Goal: Use online tool/utility: Utilize a website feature to perform a specific function

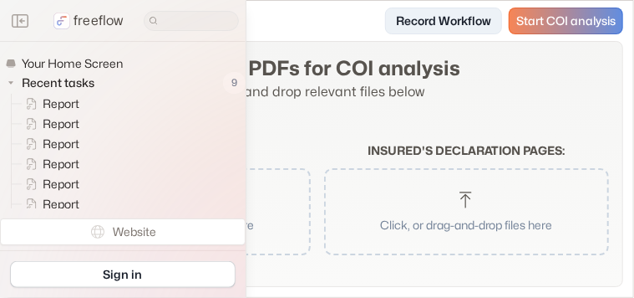
click at [458, 23] on link "Record Workflow" at bounding box center [443, 21] width 117 height 27
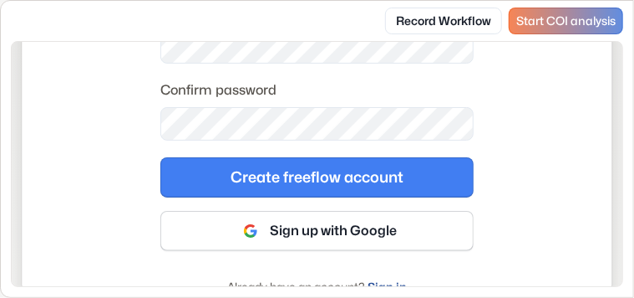
scroll to position [418, 0]
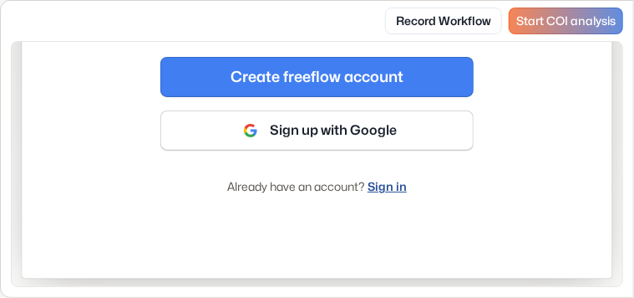
click at [384, 188] on link "Sign in" at bounding box center [387, 186] width 39 height 14
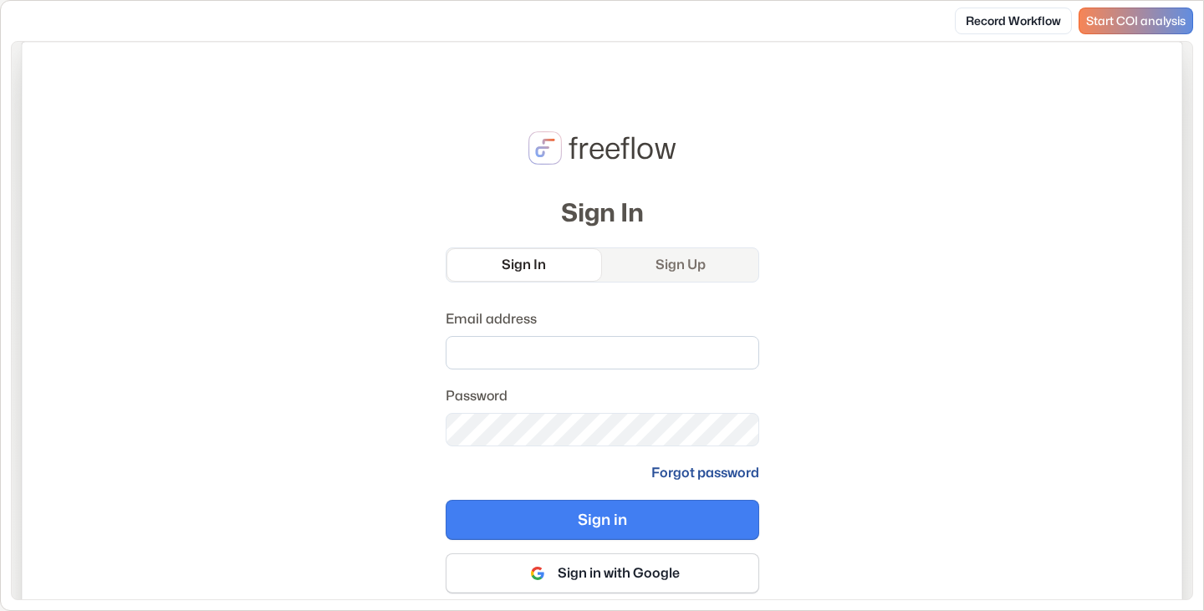
scroll to position [94, 0]
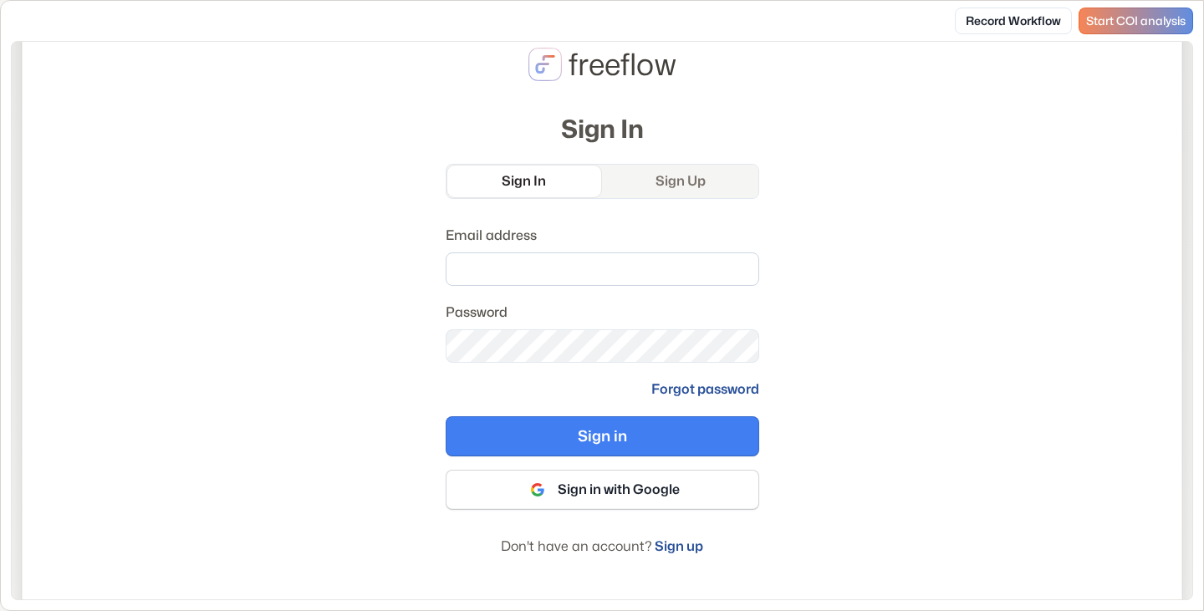
click at [535, 274] on input "Email address" at bounding box center [601, 268] width 313 height 33
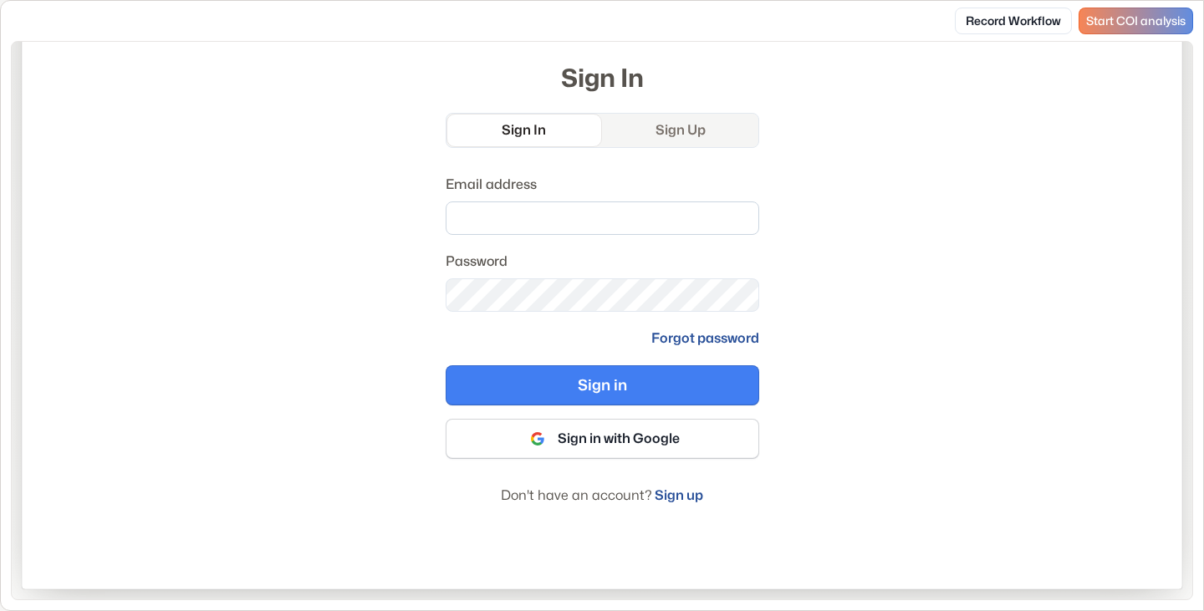
scroll to position [61, 0]
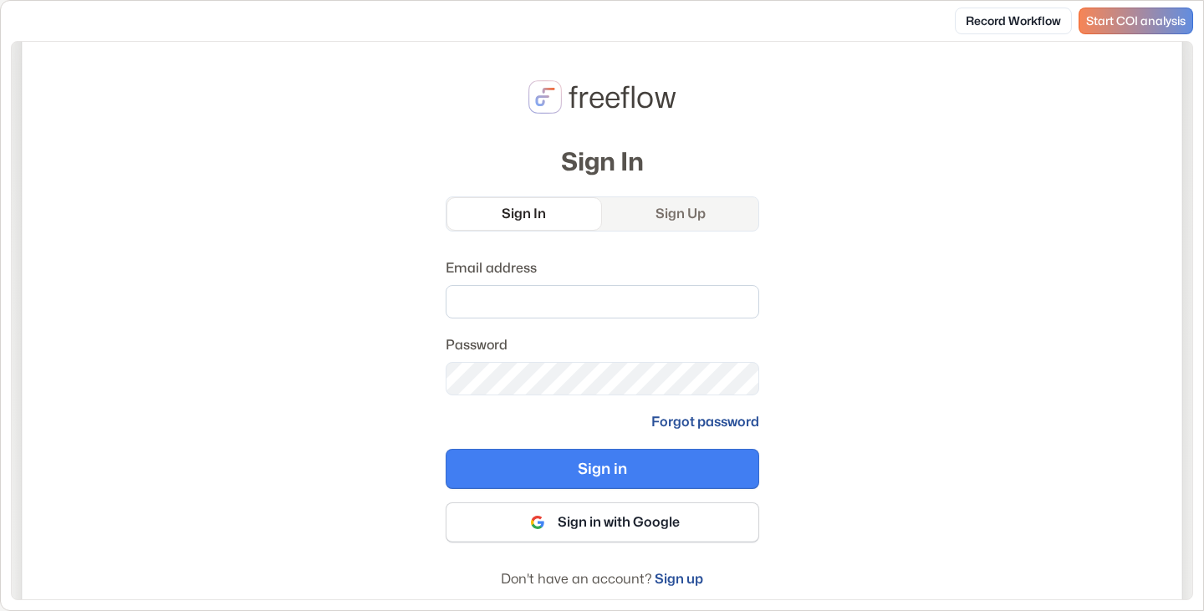
click at [614, 309] on input "Email address" at bounding box center [601, 301] width 313 height 33
type input "**********"
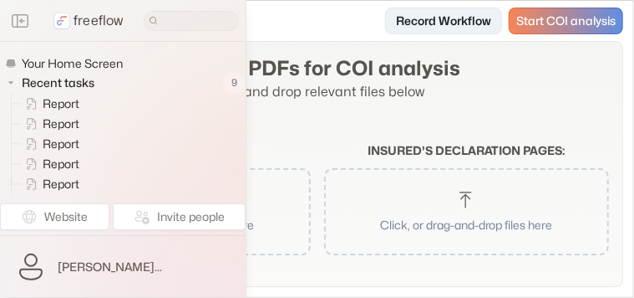
click at [444, 25] on link "Record Workflow" at bounding box center [443, 21] width 117 height 27
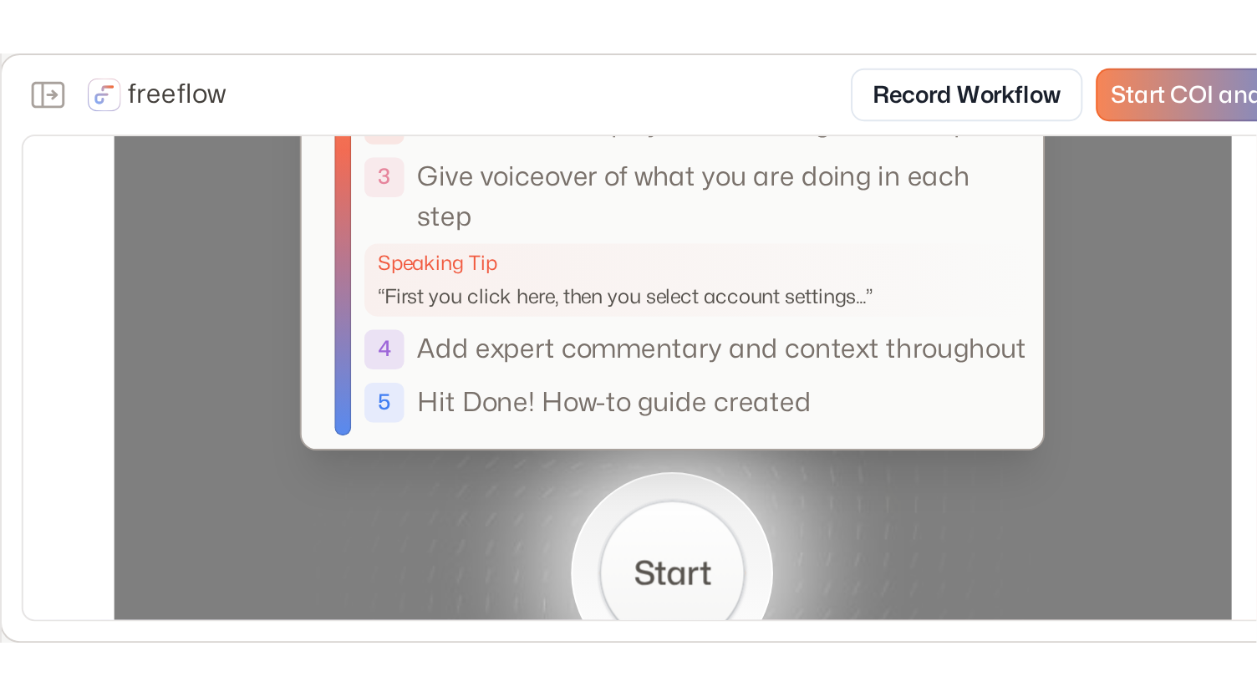
scroll to position [251, 0]
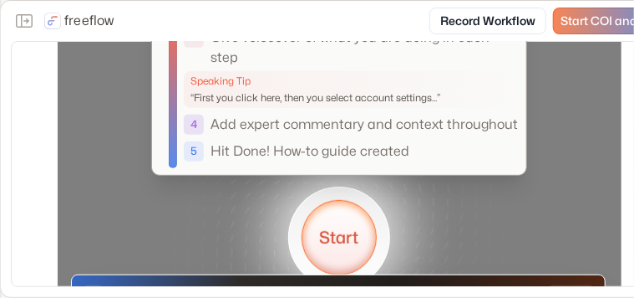
click at [349, 243] on button "Start" at bounding box center [339, 237] width 75 height 75
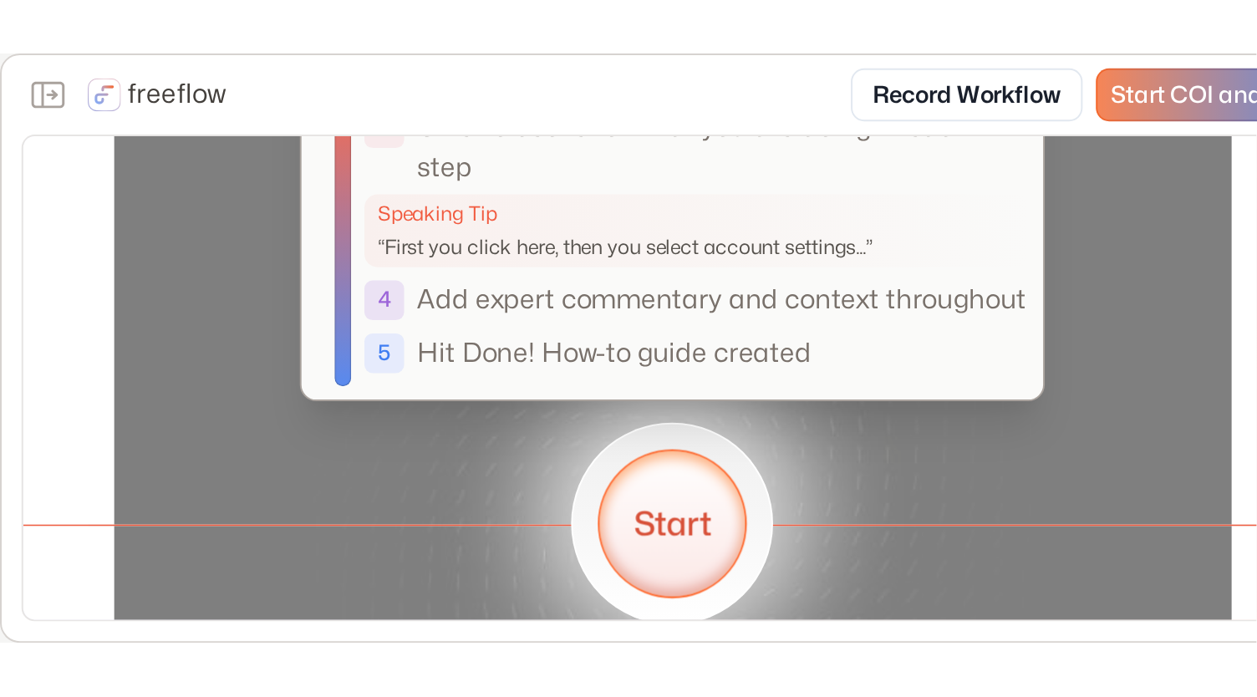
scroll to position [0, 0]
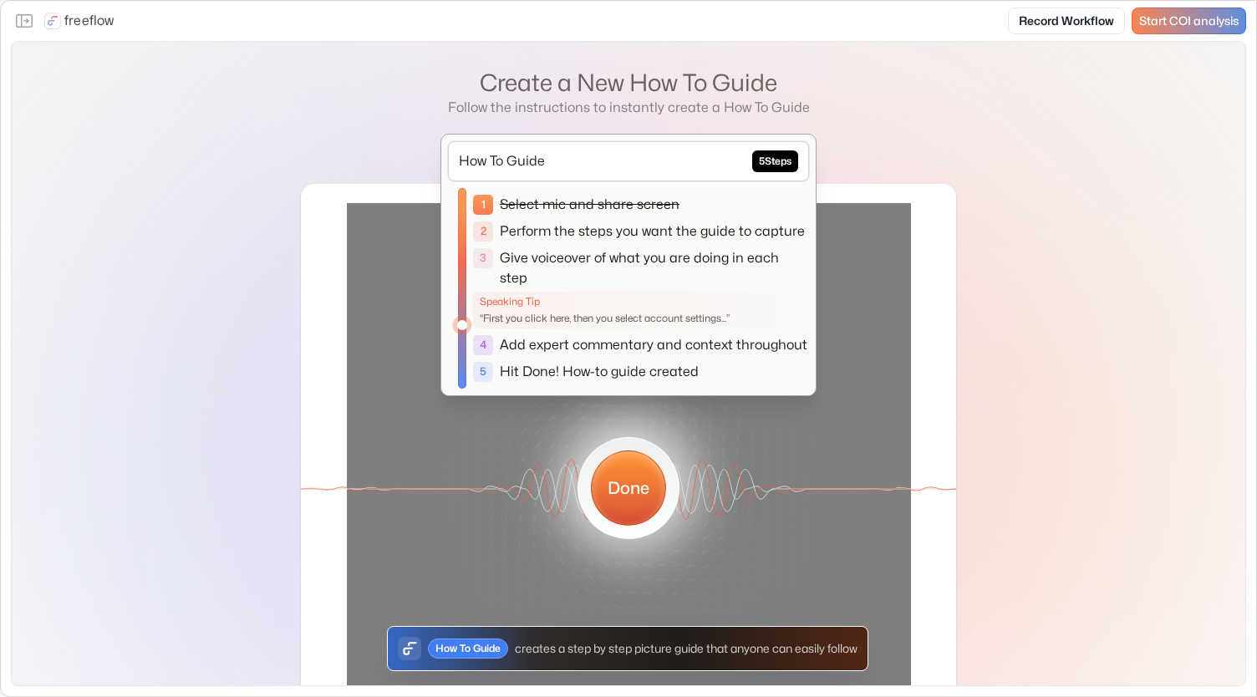
click at [640, 487] on button "Done" at bounding box center [628, 488] width 75 height 75
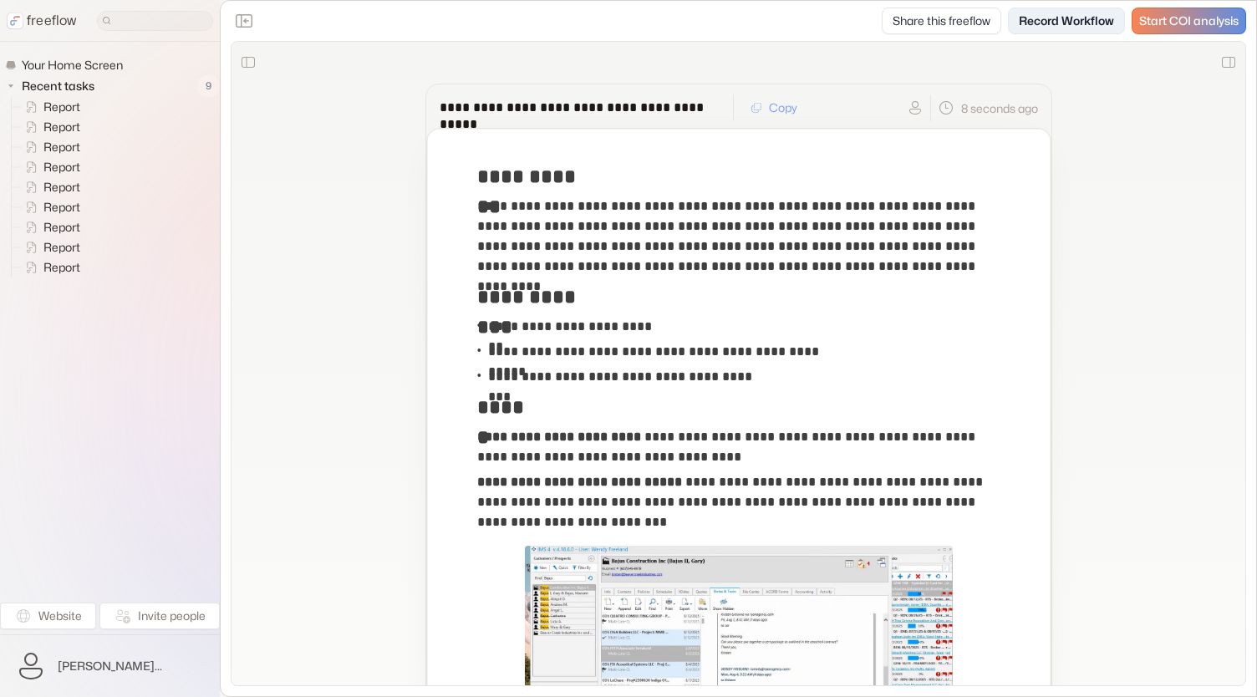
click at [1046, 23] on link "Record Workflow" at bounding box center [1066, 21] width 117 height 27
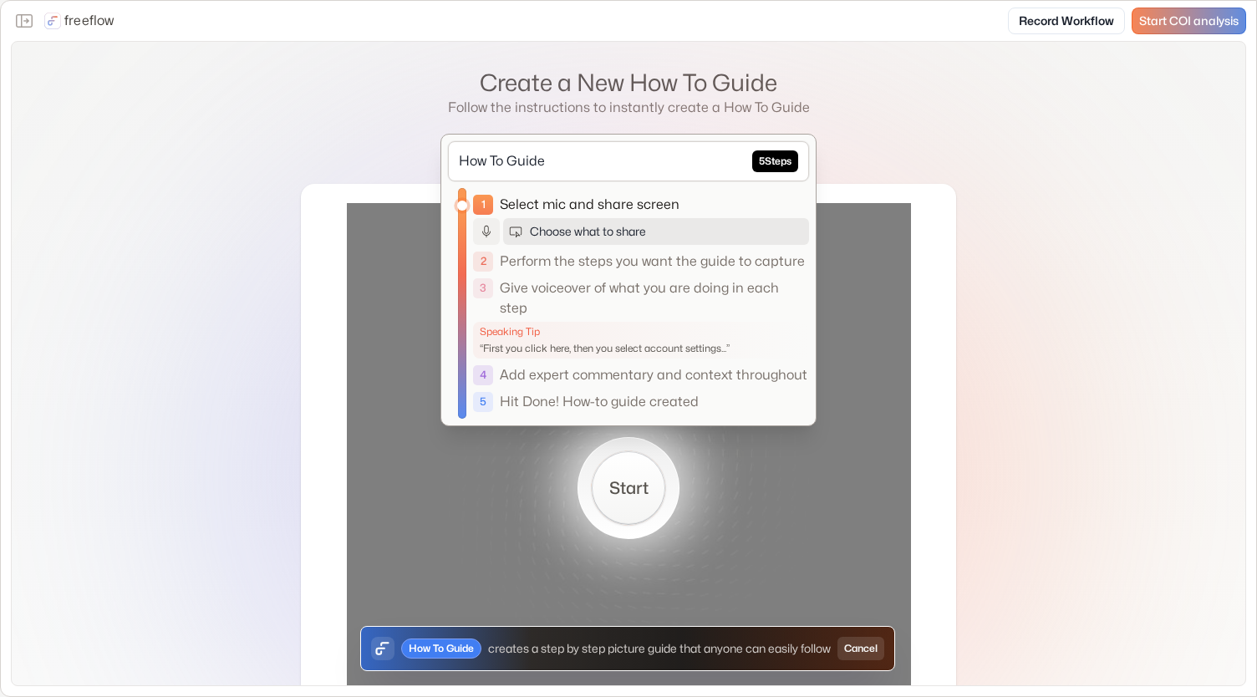
click at [590, 230] on button "Choose what to share" at bounding box center [656, 231] width 306 height 27
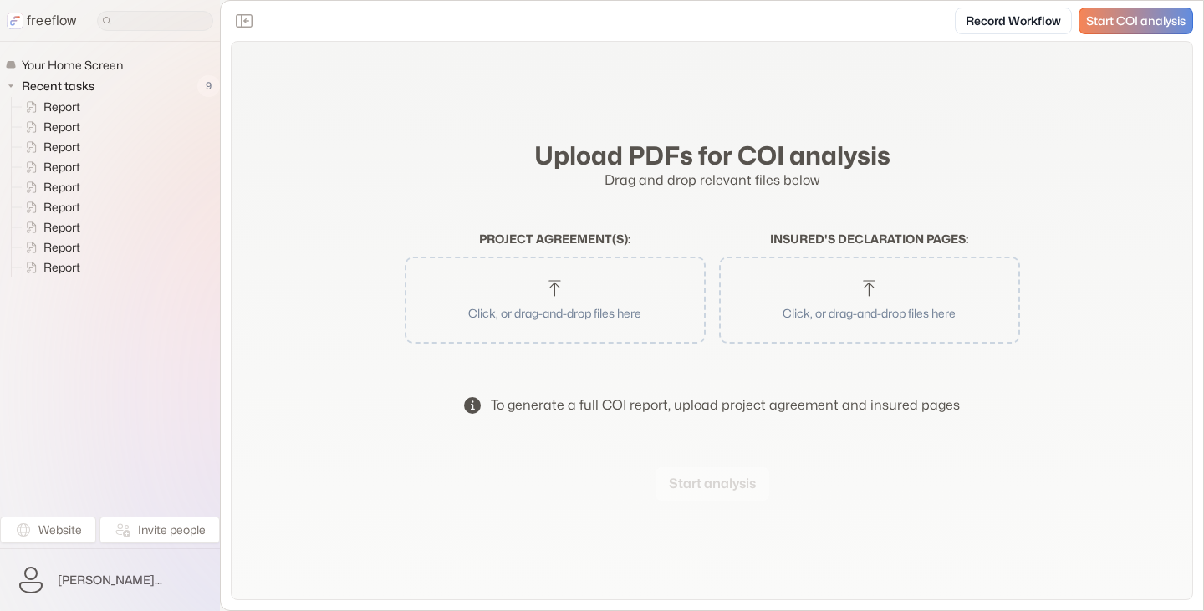
drag, startPoint x: 562, startPoint y: 292, endPoint x: 557, endPoint y: 300, distance: 9.3
click at [562, 292] on icon "button" at bounding box center [555, 288] width 20 height 20
click at [720, 479] on button "Start analysis" at bounding box center [712, 483] width 114 height 33
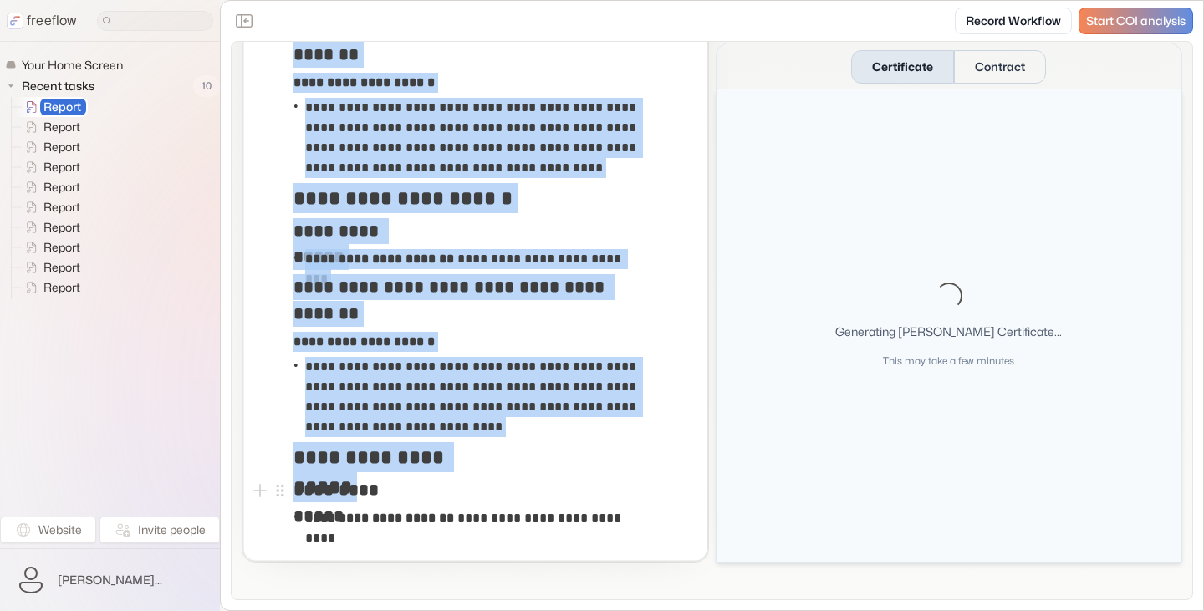
scroll to position [2552, 0]
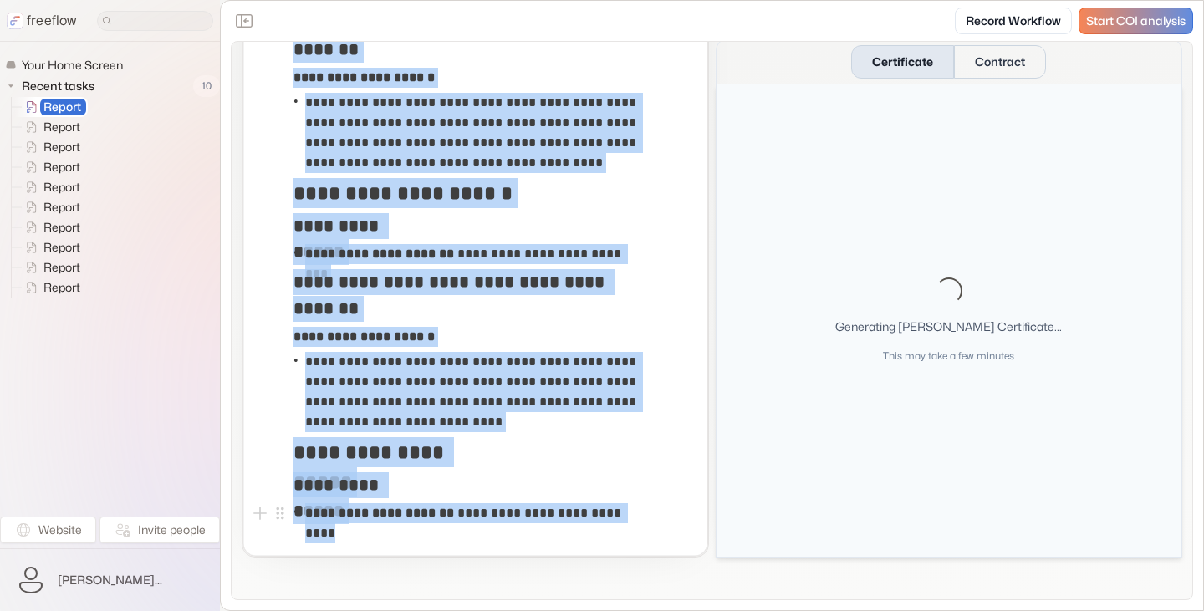
drag, startPoint x: 296, startPoint y: 184, endPoint x: 661, endPoint y: 523, distance: 498.6
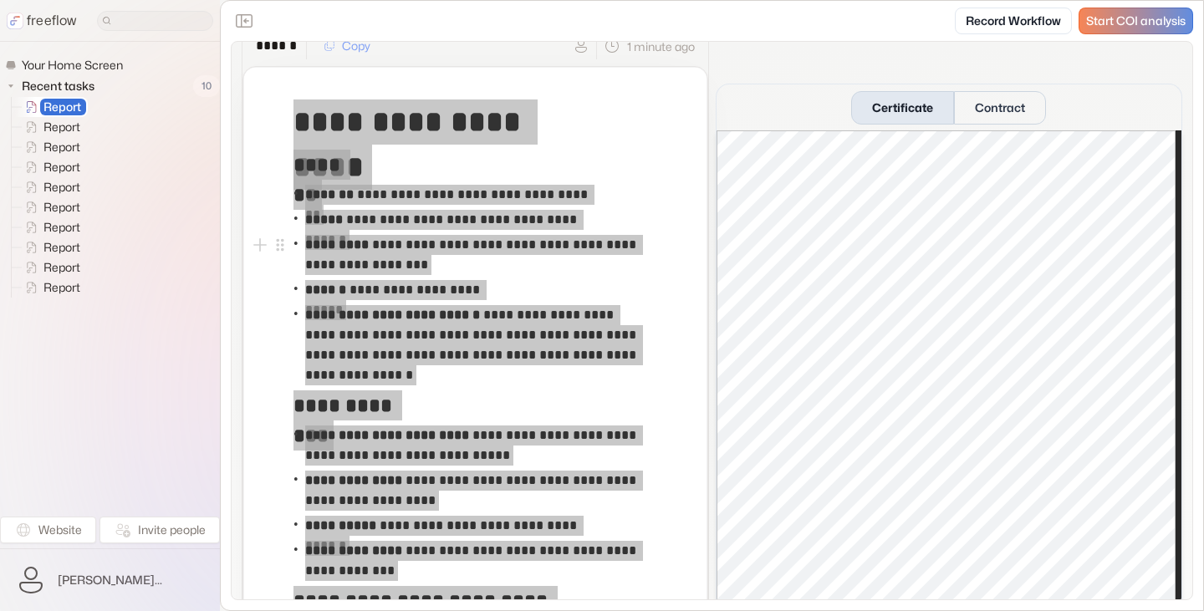
scroll to position [89, 0]
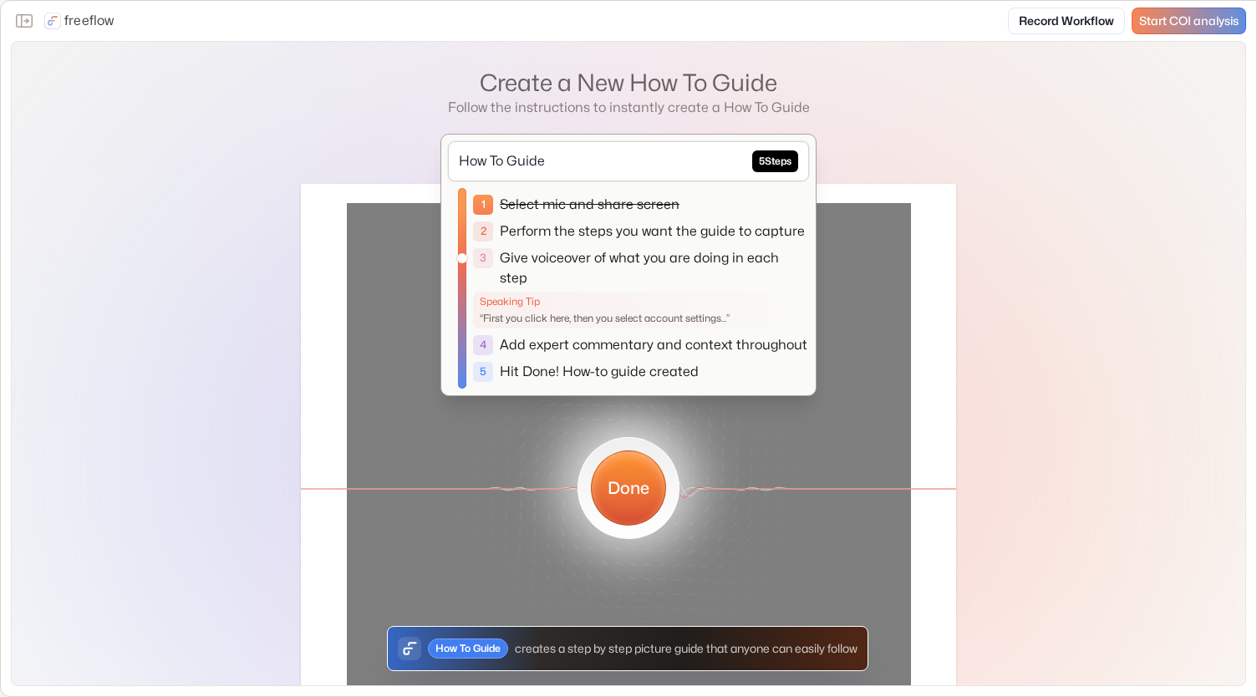
click at [649, 485] on button "Done" at bounding box center [628, 488] width 75 height 75
